Goal: Complete application form

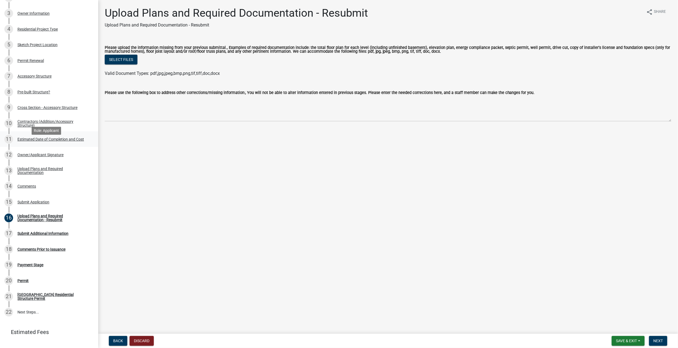
scroll to position [130, 0]
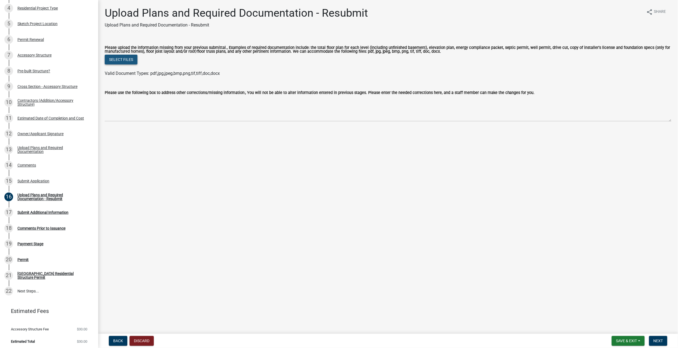
click at [132, 61] on button "Select files" at bounding box center [121, 60] width 33 height 10
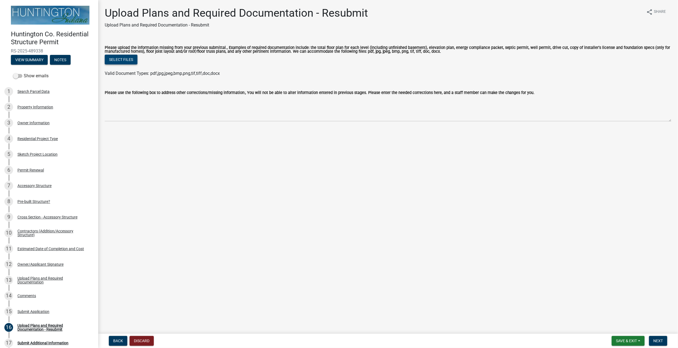
click at [127, 61] on button "Select files" at bounding box center [121, 60] width 33 height 10
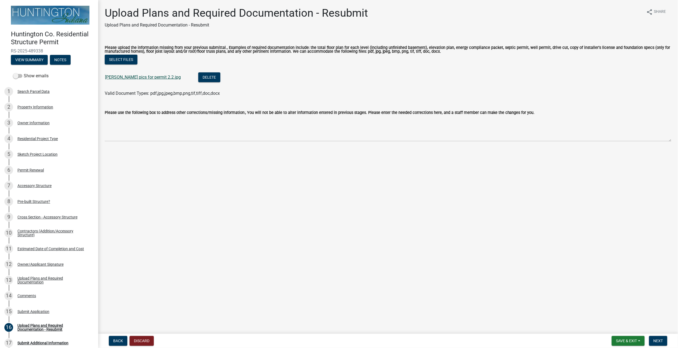
click at [126, 78] on link "[PERSON_NAME] pics for permit 2.2.jpg" at bounding box center [143, 76] width 76 height 5
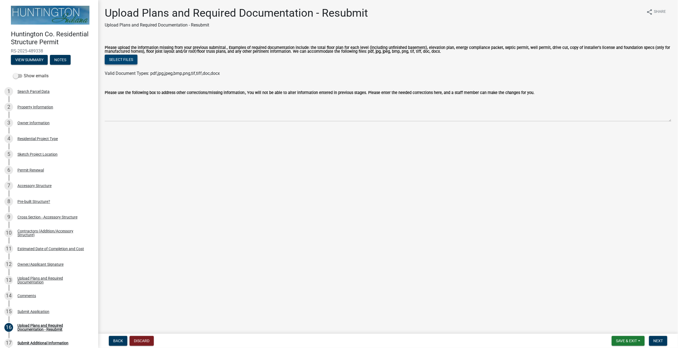
click at [127, 58] on button "Select files" at bounding box center [121, 60] width 33 height 10
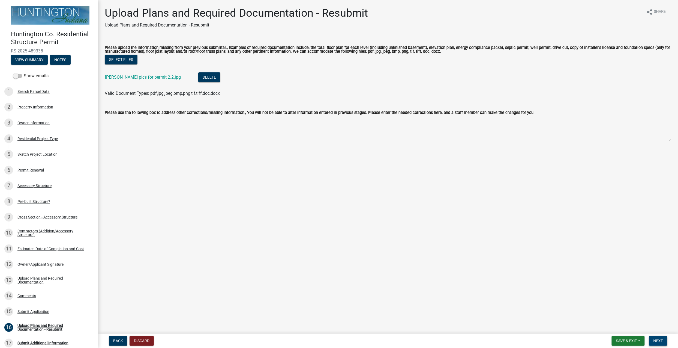
click at [657, 340] on span "Next" at bounding box center [659, 340] width 10 height 4
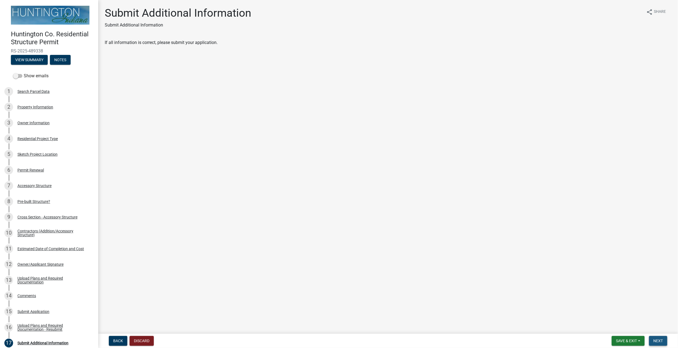
click at [664, 340] on button "Next" at bounding box center [658, 341] width 18 height 10
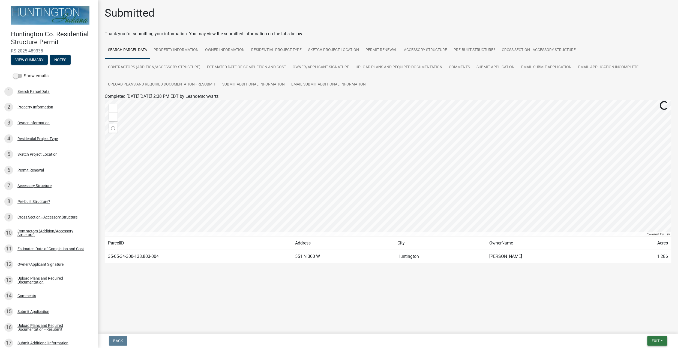
click at [660, 342] on button "Exit" at bounding box center [658, 341] width 20 height 10
click at [653, 330] on button "Save & Exit" at bounding box center [646, 326] width 44 height 13
